Goal: Navigation & Orientation: Find specific page/section

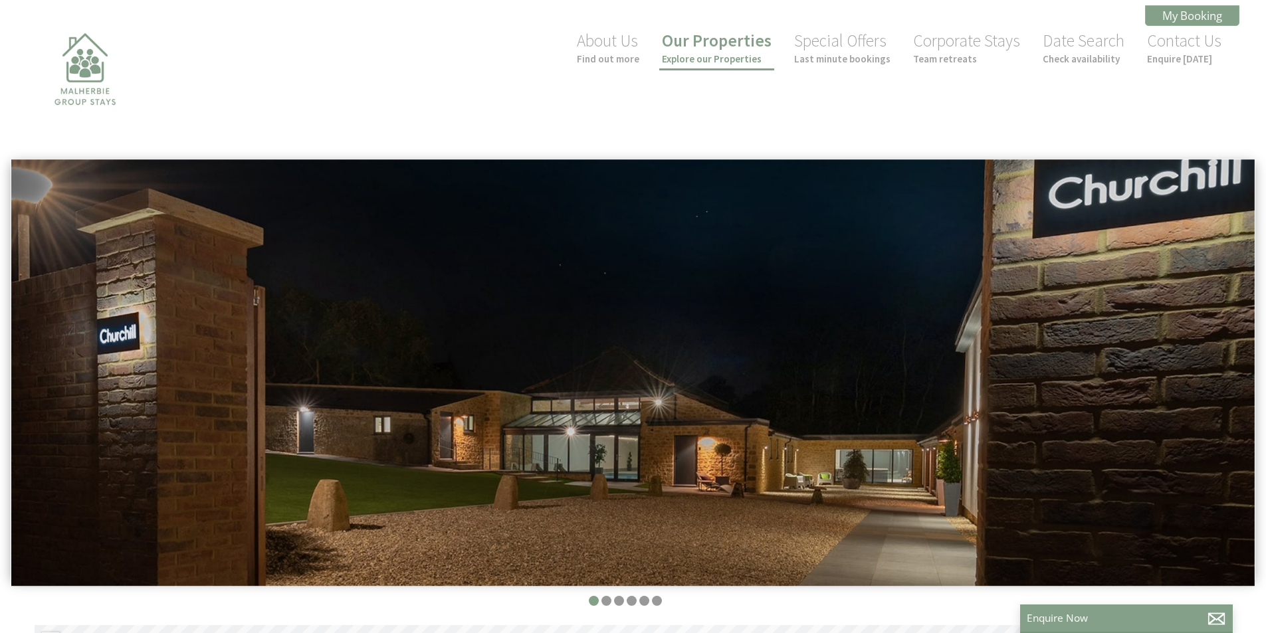
click at [712, 58] on small "Explore our Properties" at bounding box center [717, 59] width 110 height 13
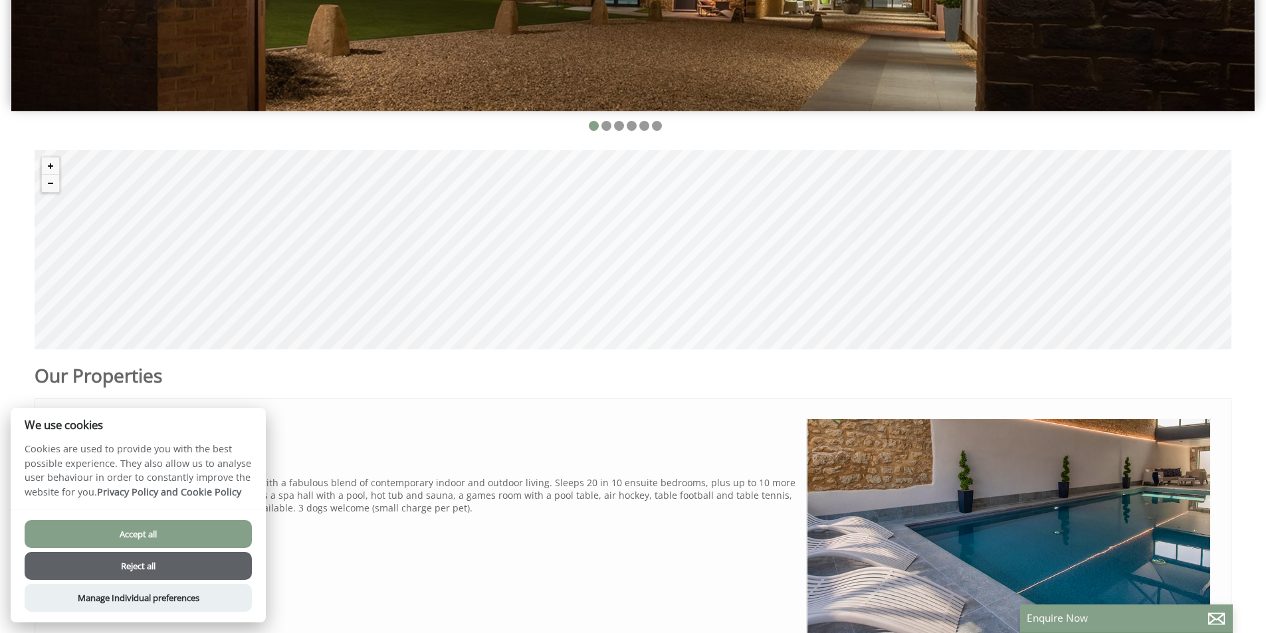
scroll to position [499, 0]
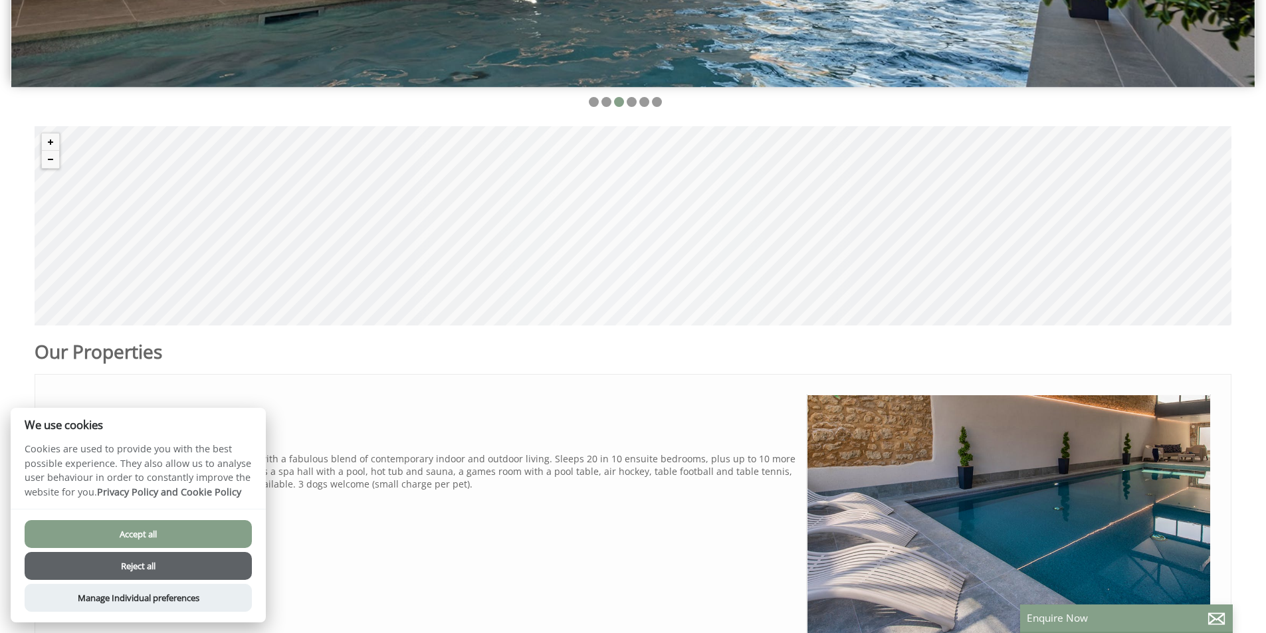
click at [144, 560] on button "Reject all" at bounding box center [138, 566] width 227 height 28
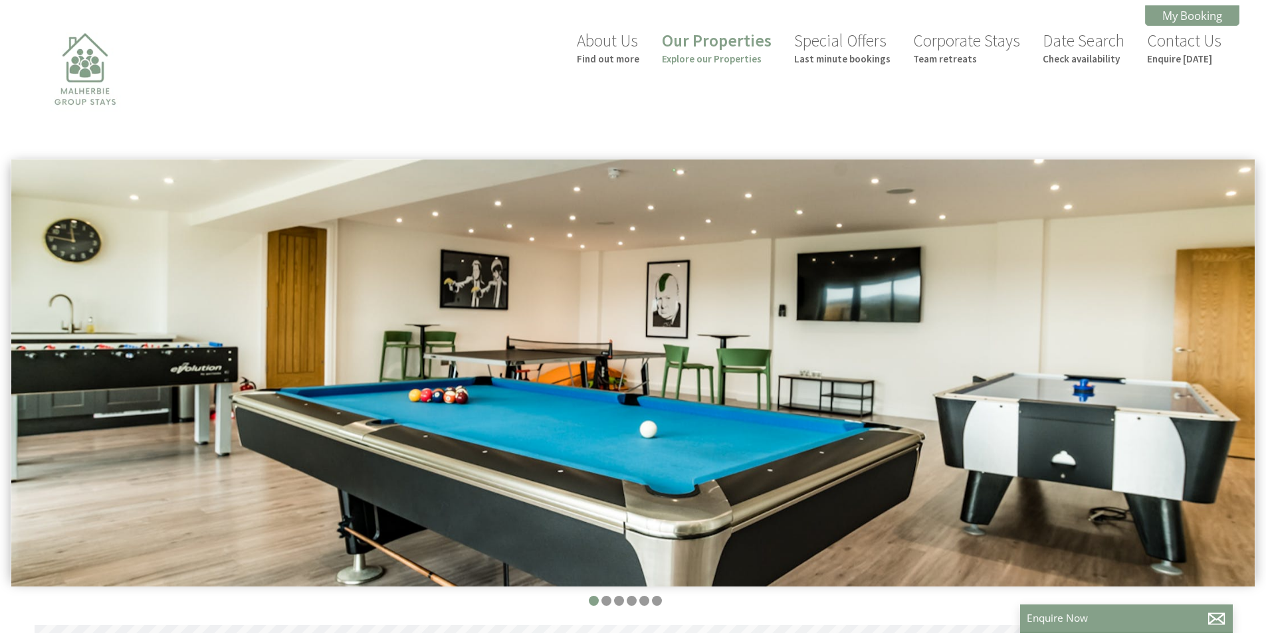
scroll to position [0, 12]
